Goal: Find contact information: Find contact information

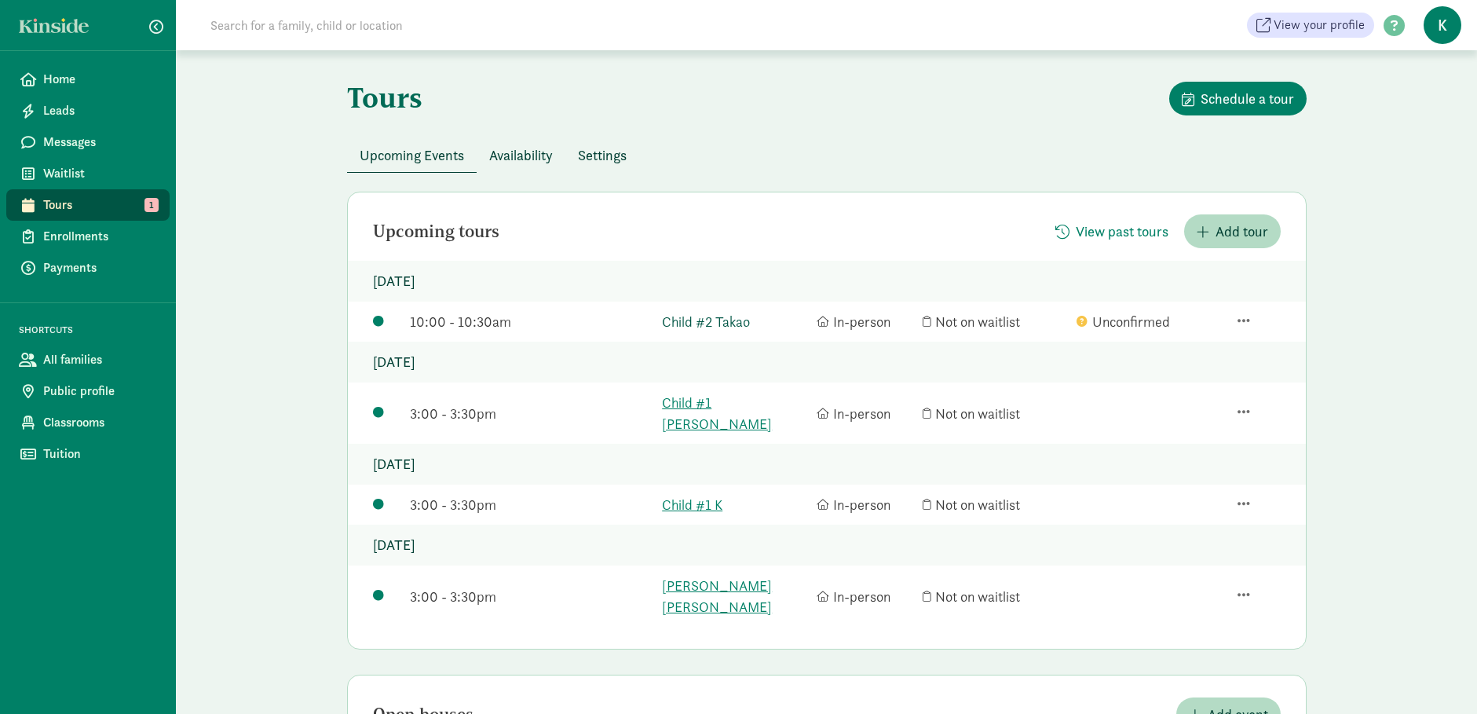
click at [727, 323] on link "Child #2 Takao" at bounding box center [735, 321] width 147 height 21
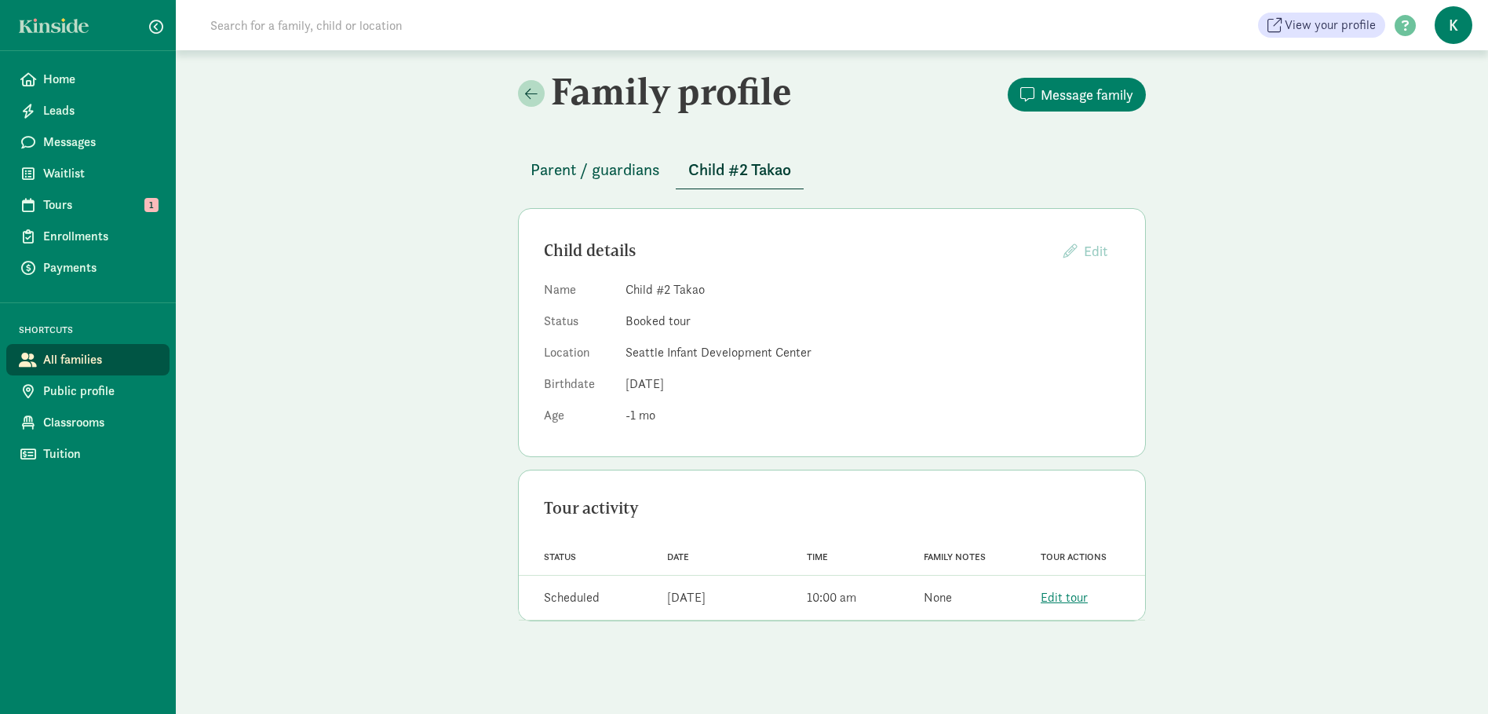
click at [638, 174] on span "Parent / guardians" at bounding box center [596, 169] width 130 height 25
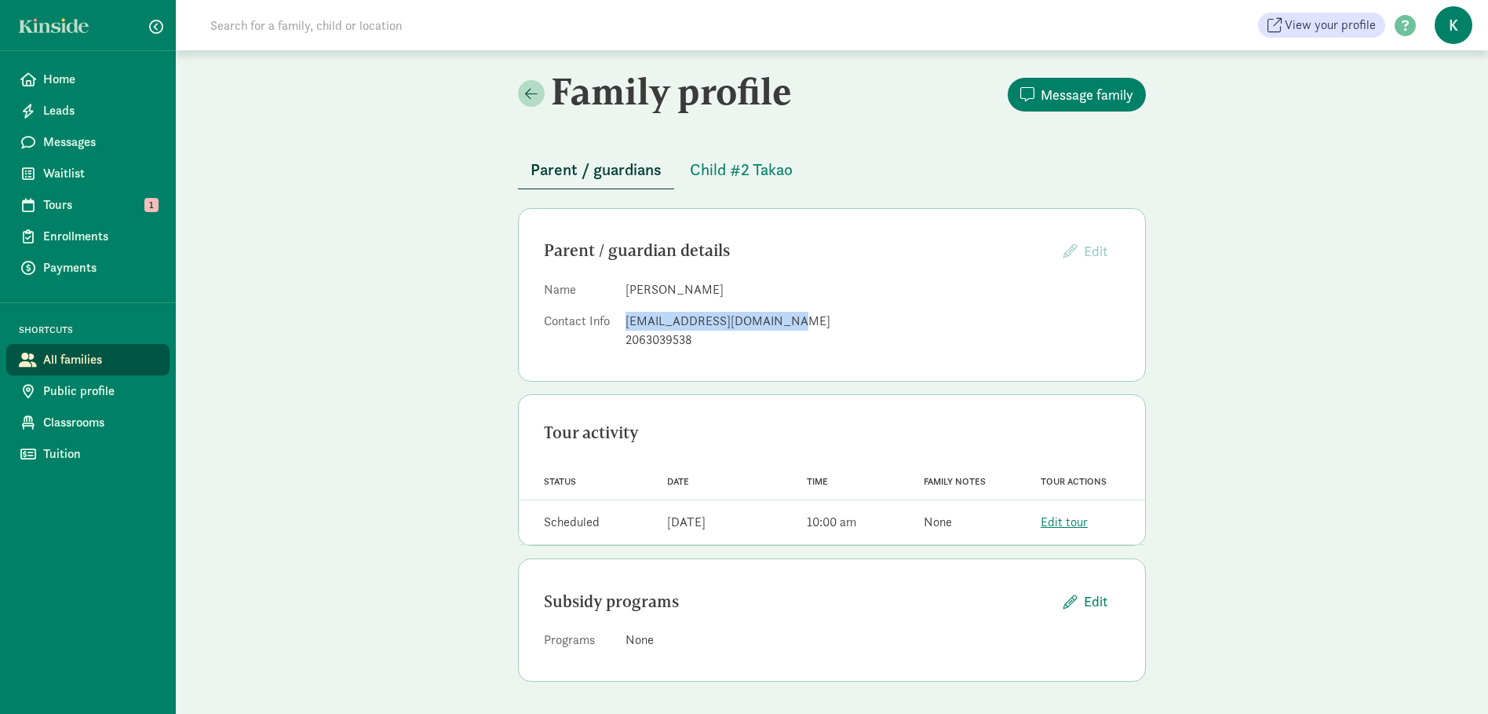
drag, startPoint x: 765, startPoint y: 324, endPoint x: 626, endPoint y: 325, distance: 138.2
click at [626, 325] on div "takao.kyudo.zzz@gmail.com" at bounding box center [873, 321] width 495 height 19
copy div "takao.kyudo.zzz@gmail.com"
drag, startPoint x: 697, startPoint y: 338, endPoint x: 621, endPoint y: 344, distance: 76.3
click at [621, 344] on dl "Name Tomoaki Takao Contact Info takao.kyudo.zzz@gmail.com 2063039538" at bounding box center [832, 317] width 576 height 75
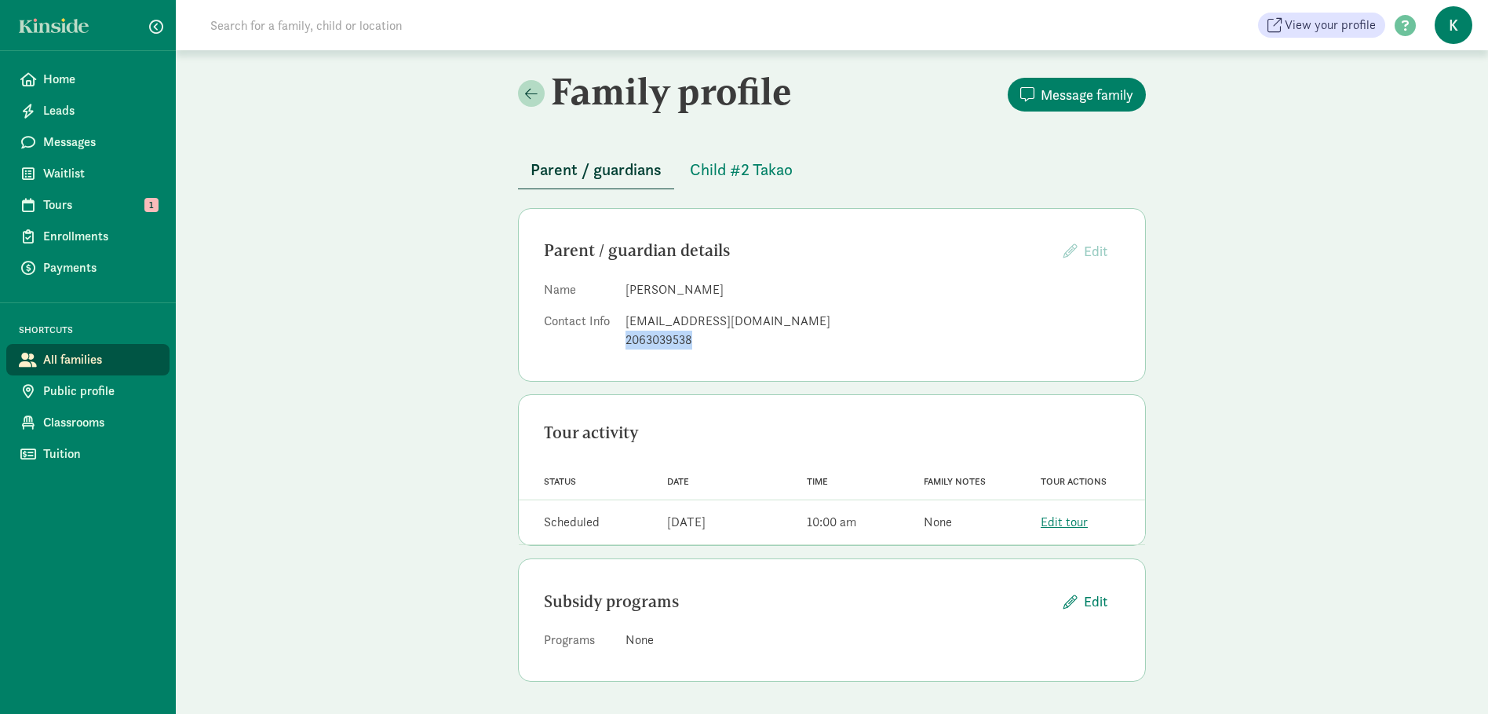
copy div "2063039538"
drag, startPoint x: 729, startPoint y: 290, endPoint x: 626, endPoint y: 294, distance: 102.1
click at [626, 294] on dd "Tomoaki Takao" at bounding box center [873, 289] width 495 height 19
copy dd "Tomoaki Takao"
click at [717, 174] on span "Child #2 Takao" at bounding box center [741, 169] width 103 height 25
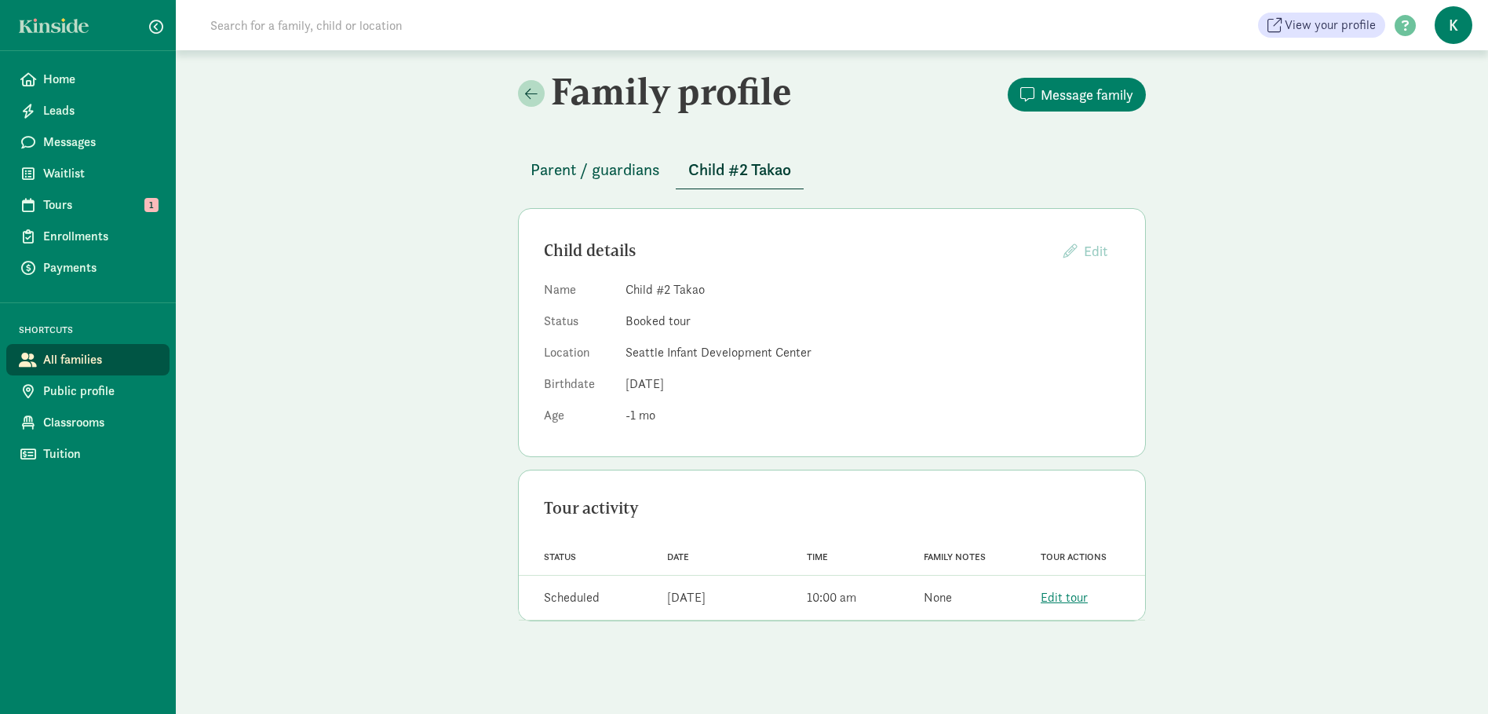
click at [619, 161] on span "Parent / guardians" at bounding box center [596, 169] width 130 height 25
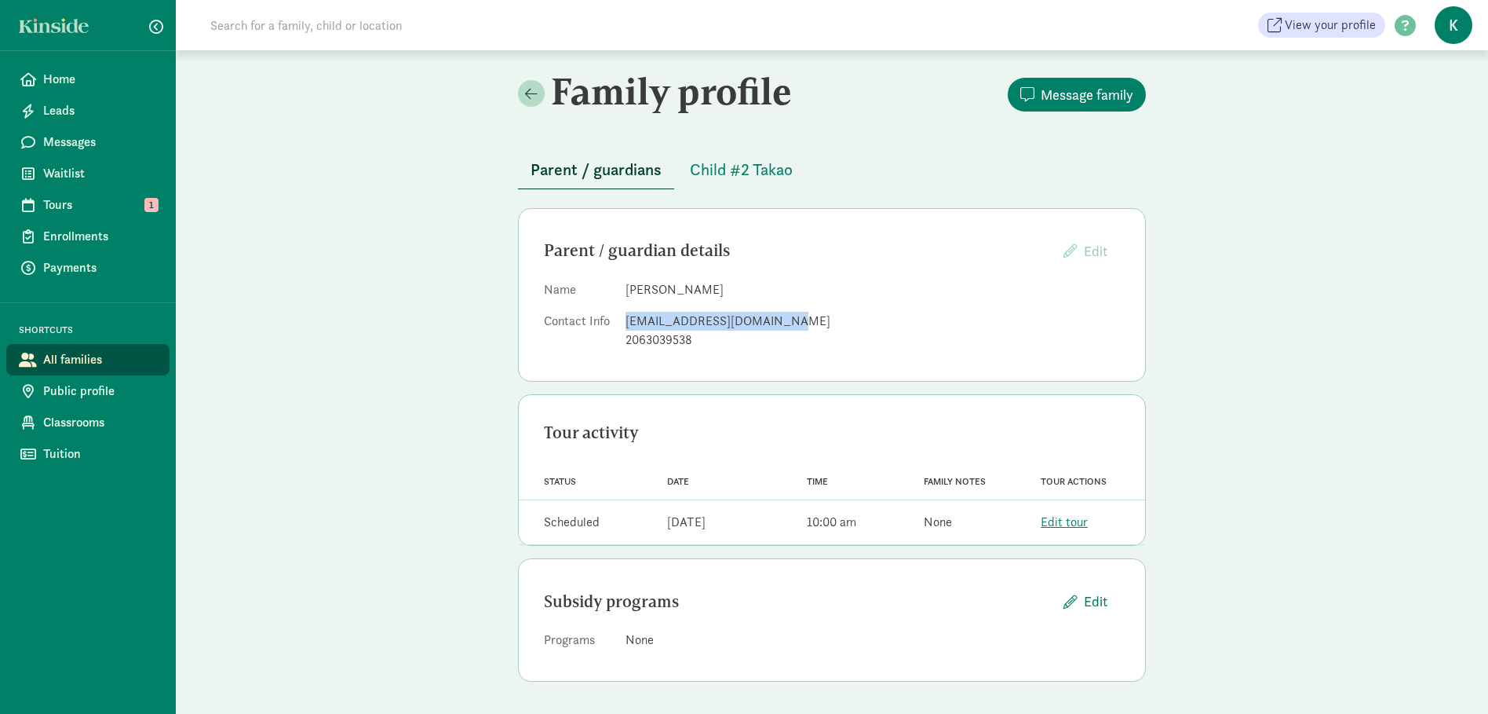
drag, startPoint x: 778, startPoint y: 321, endPoint x: 625, endPoint y: 322, distance: 153.1
click at [625, 322] on dl "Name Tomoaki Takao Contact Info takao.kyudo.zzz@gmail.com 2063039538" at bounding box center [832, 317] width 576 height 75
copy div "takao.kyudo.zzz@gmail.com"
click at [997, 370] on div "Parent / guardian details Edit Providers cannot edit parents who have created a…" at bounding box center [832, 294] width 628 height 173
click at [691, 170] on span "Child #2 Takao" at bounding box center [741, 169] width 103 height 25
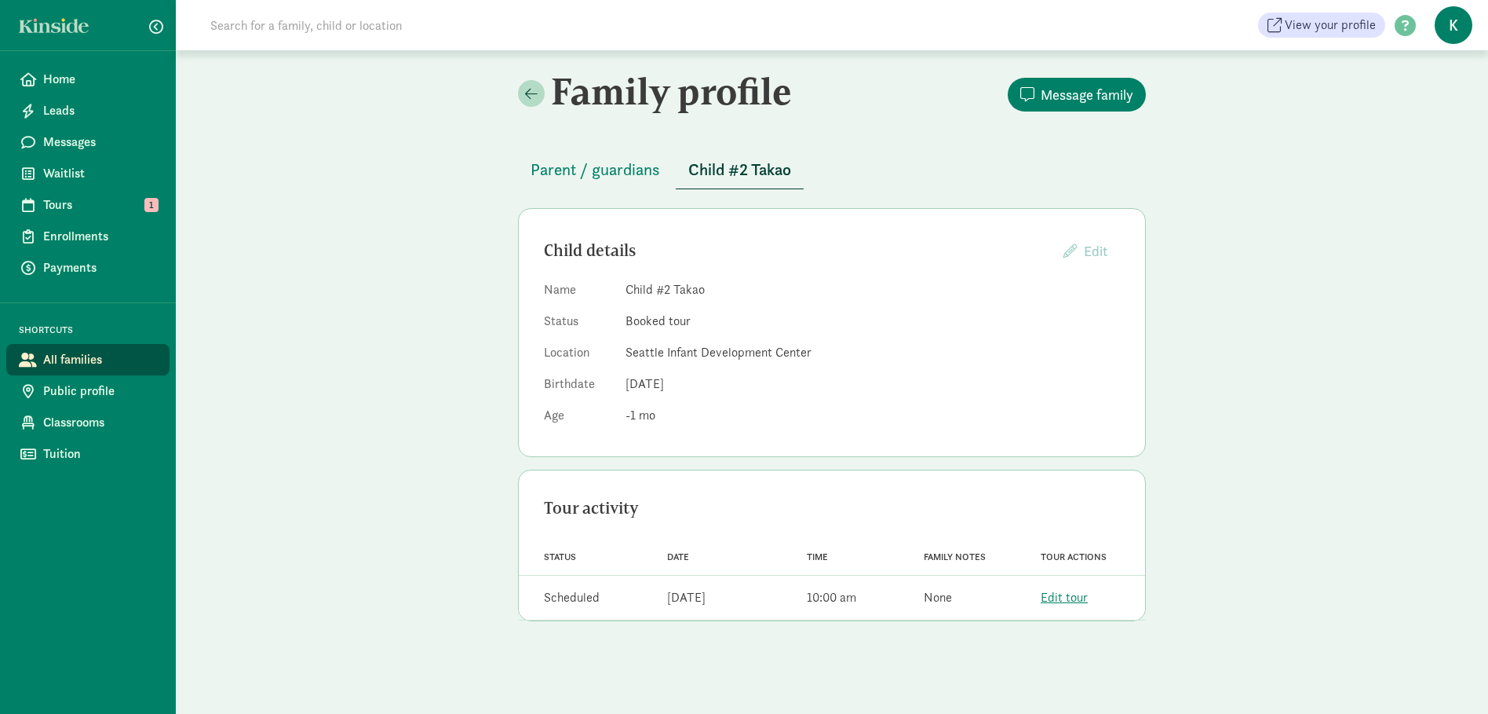
click at [941, 600] on div "None" at bounding box center [938, 597] width 28 height 19
click at [571, 165] on span "Parent / guardians" at bounding box center [596, 169] width 130 height 25
